Goal: Task Accomplishment & Management: Manage account settings

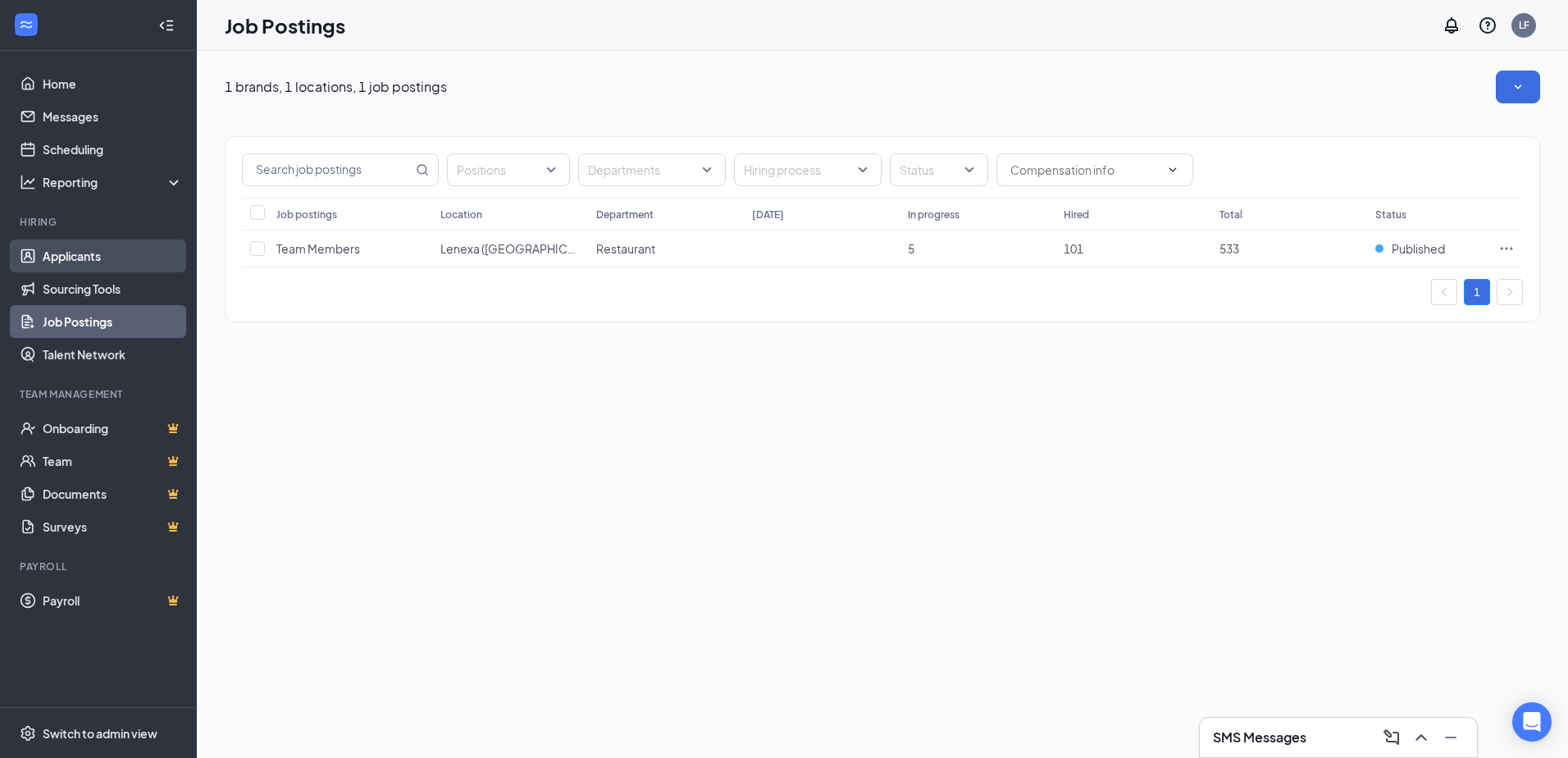
click at [100, 259] on link "Applicants" at bounding box center [113, 256] width 141 height 33
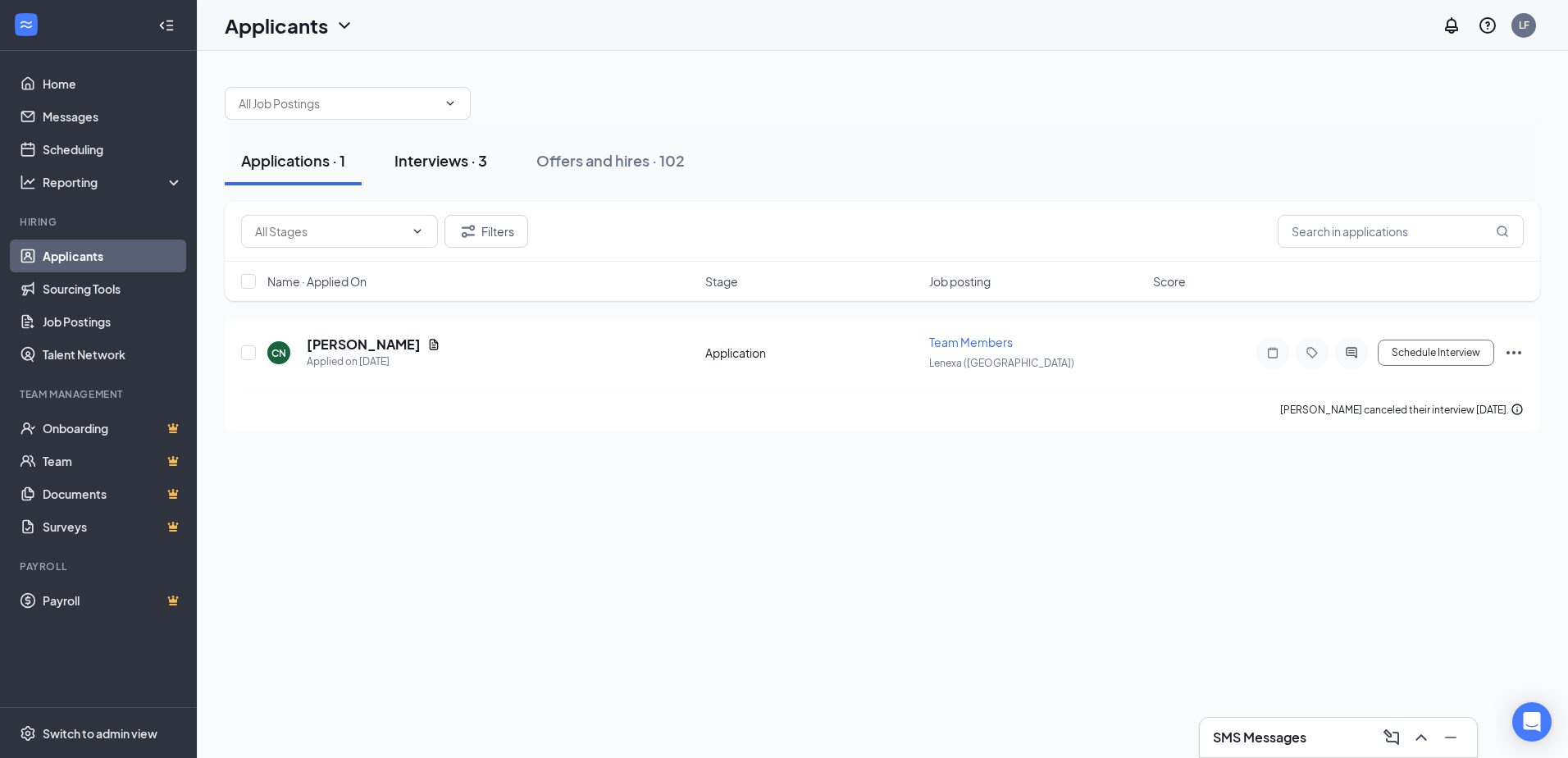
click at [407, 152] on div "Interviews · 3" at bounding box center [441, 161] width 93 height 21
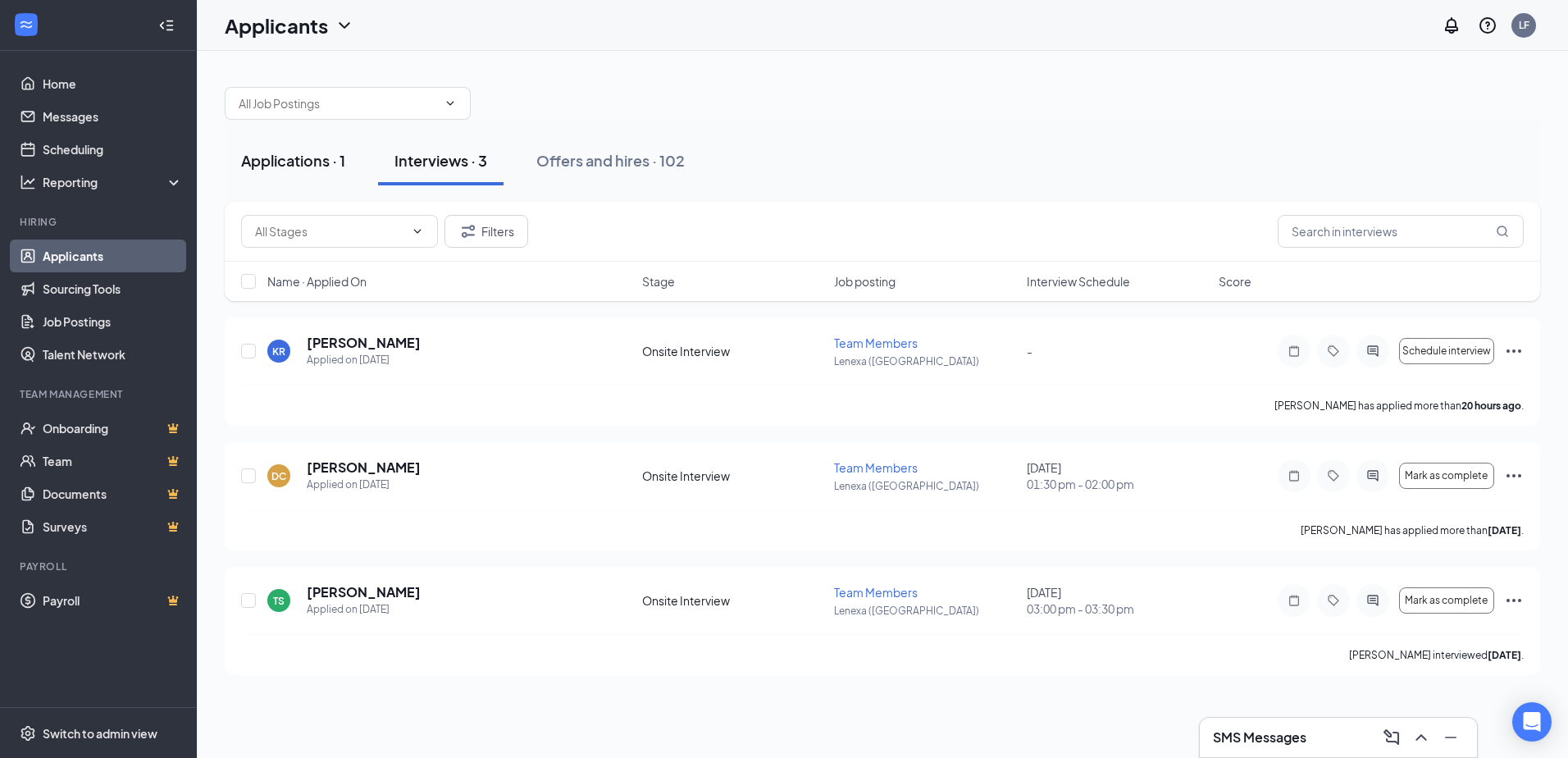
click at [332, 167] on div "Applications · 1" at bounding box center [293, 161] width 104 height 21
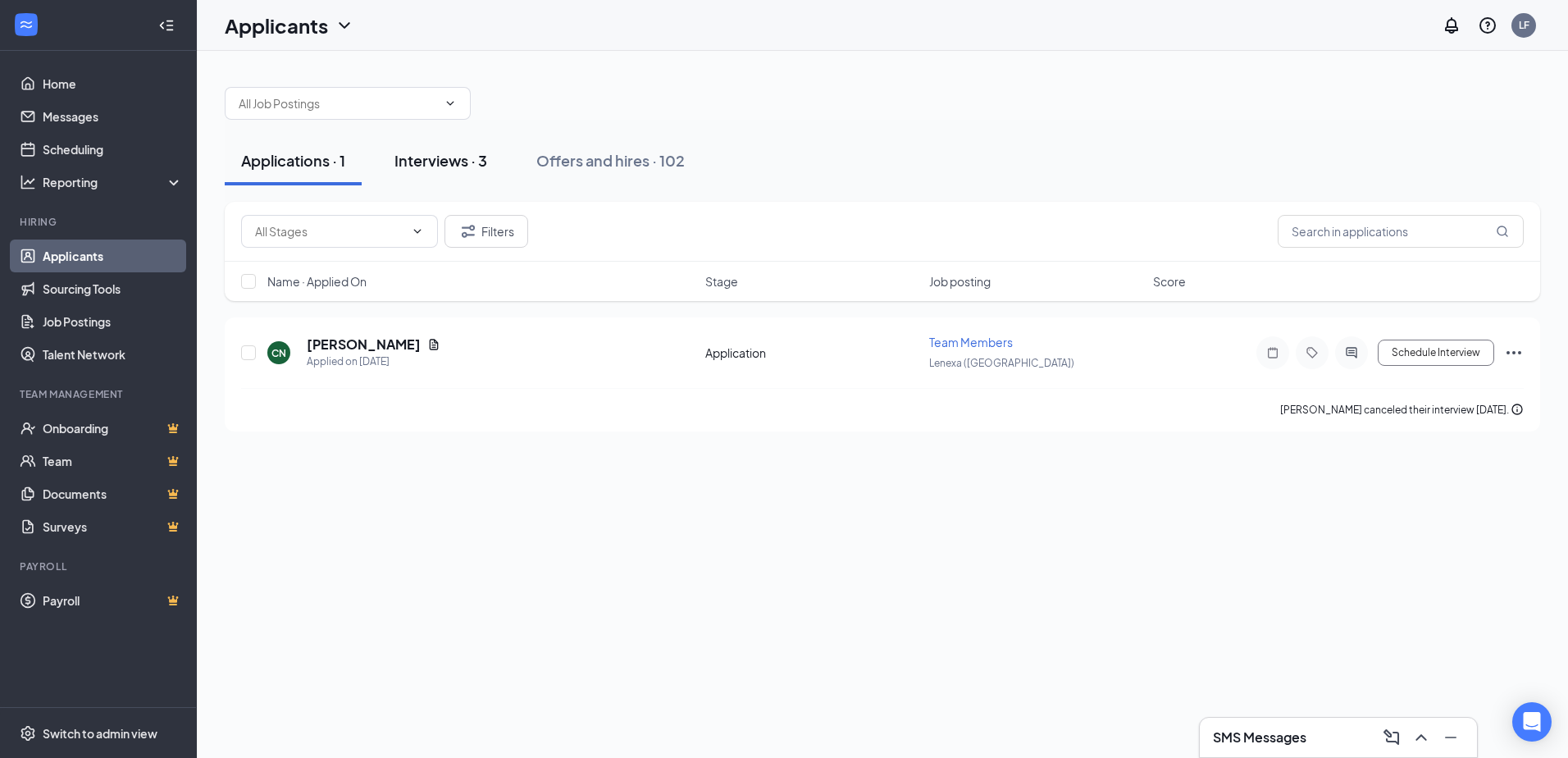
click at [452, 165] on div "Interviews · 3" at bounding box center [441, 161] width 93 height 21
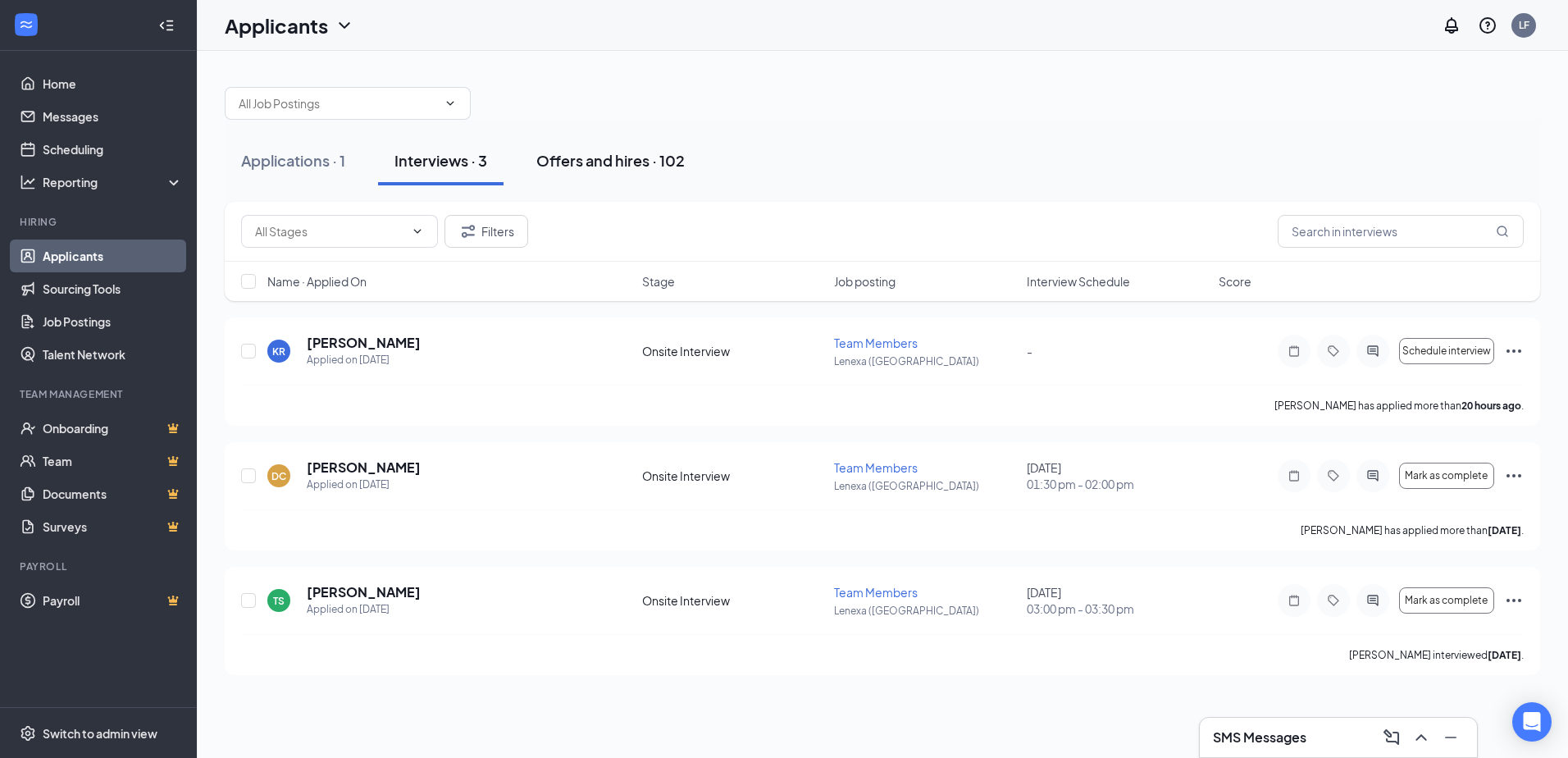
click at [590, 160] on div "Offers and hires · 102" at bounding box center [611, 161] width 148 height 21
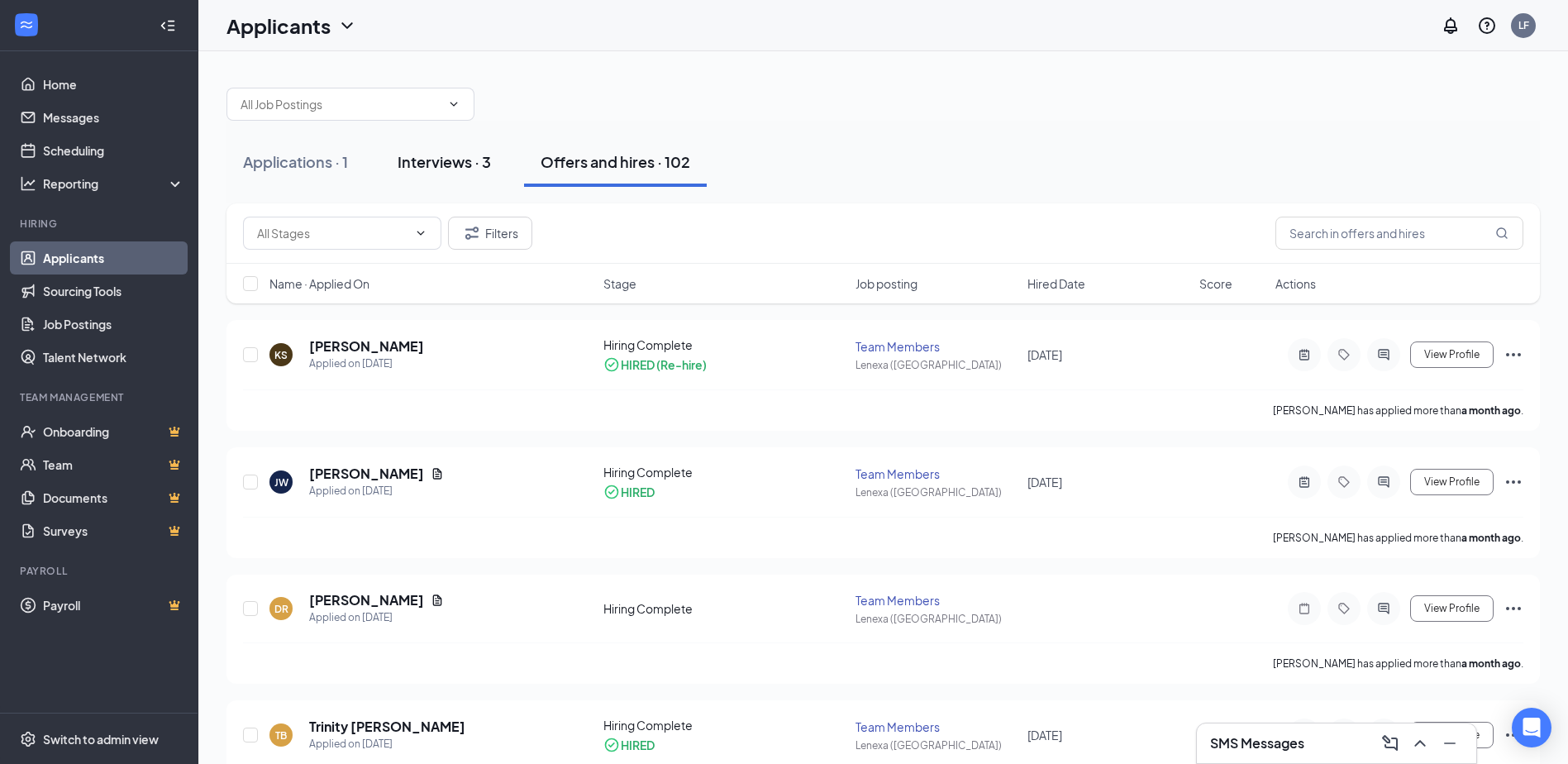
click at [470, 166] on div "Interviews · 3" at bounding box center [444, 162] width 94 height 21
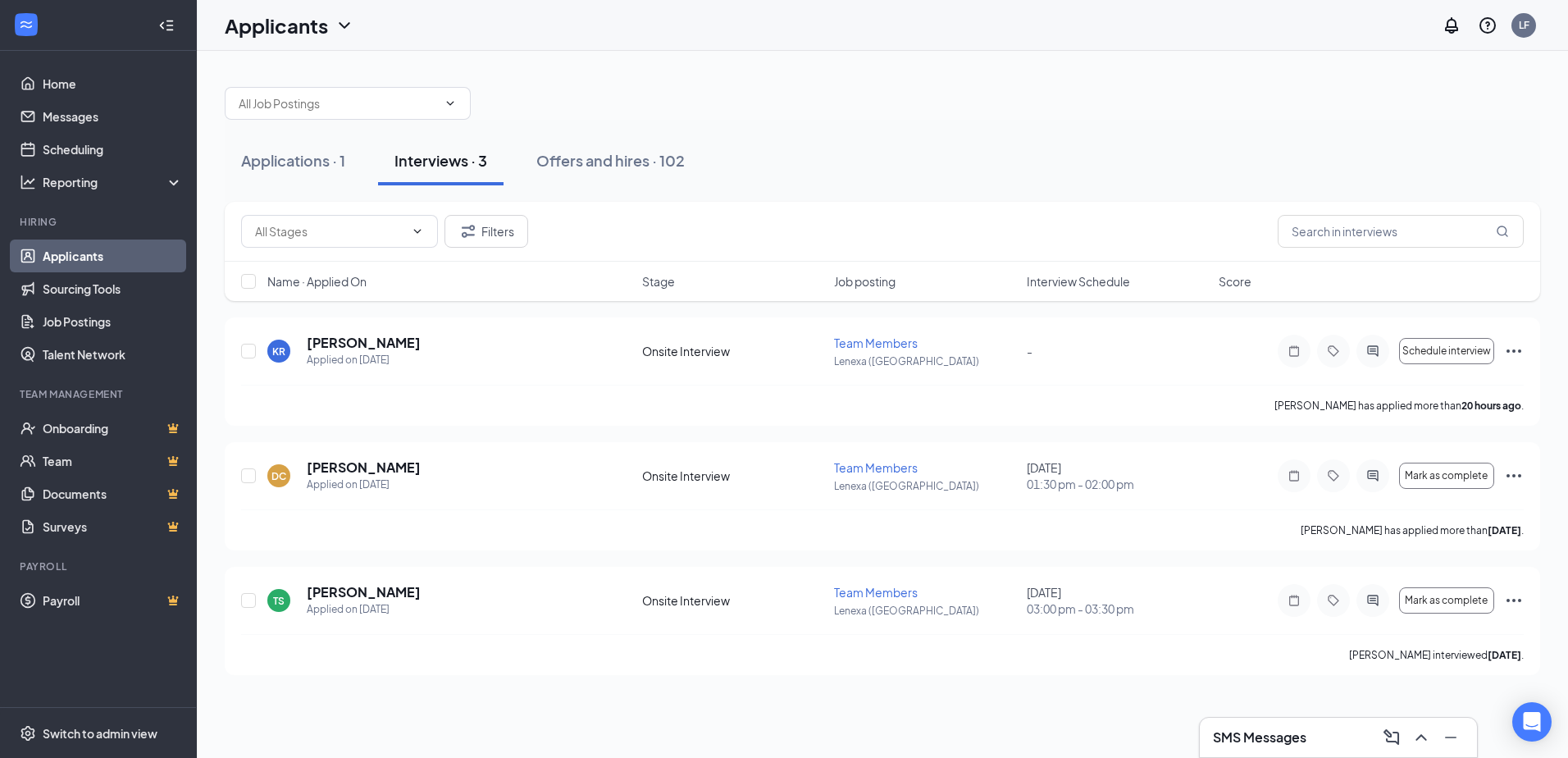
click at [1237, 739] on h3 "SMS Messages" at bounding box center [1259, 737] width 93 height 18
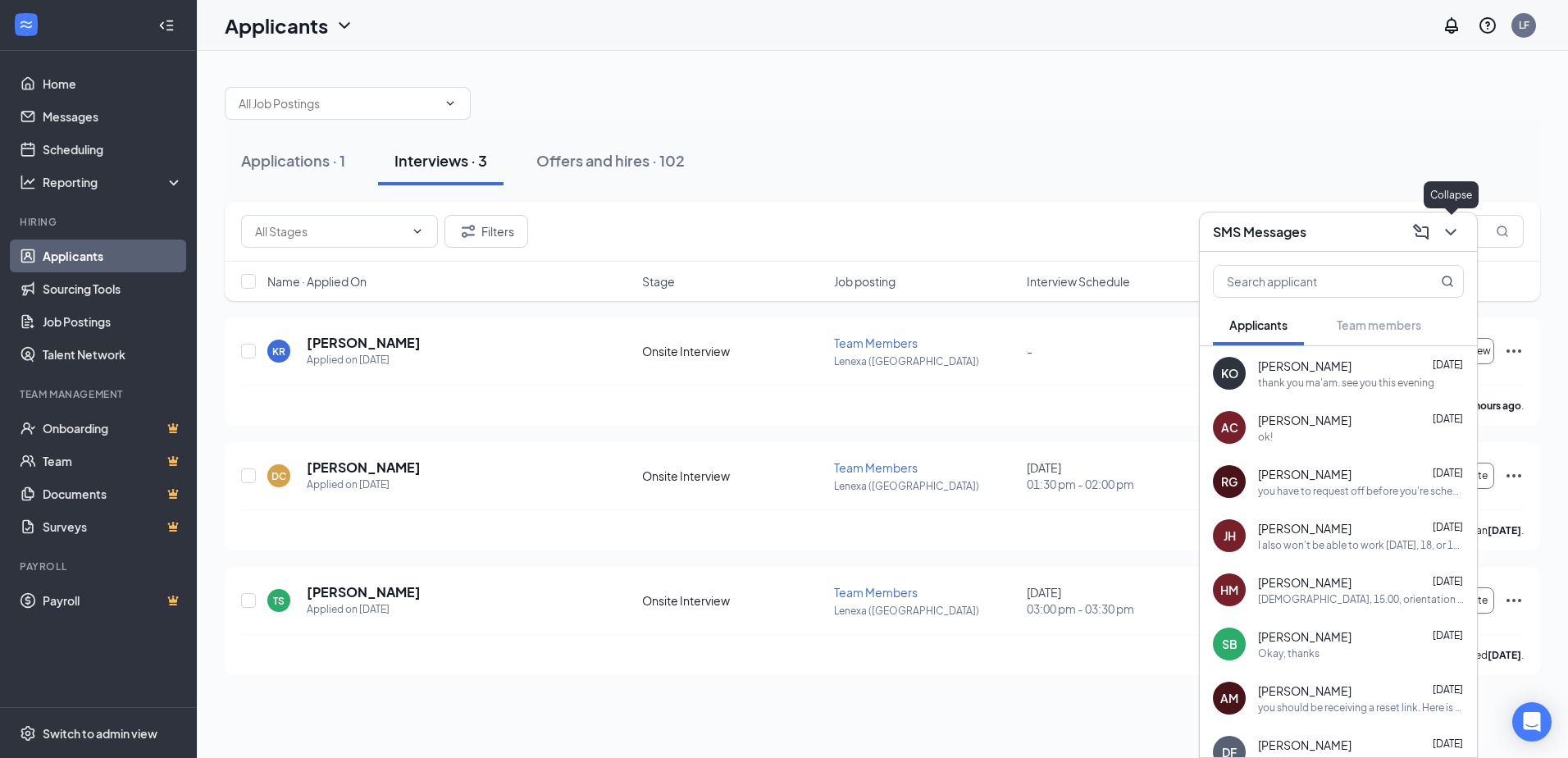
click at [1451, 228] on icon "ChevronDown" at bounding box center [1450, 232] width 20 height 20
